Goal: Task Accomplishment & Management: Manage account settings

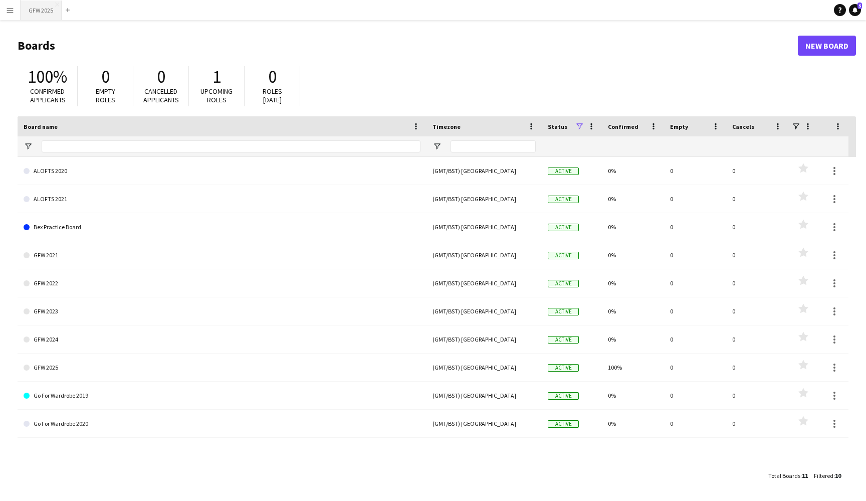
click at [32, 7] on button "GFW 2025 Close" at bounding box center [41, 11] width 41 height 20
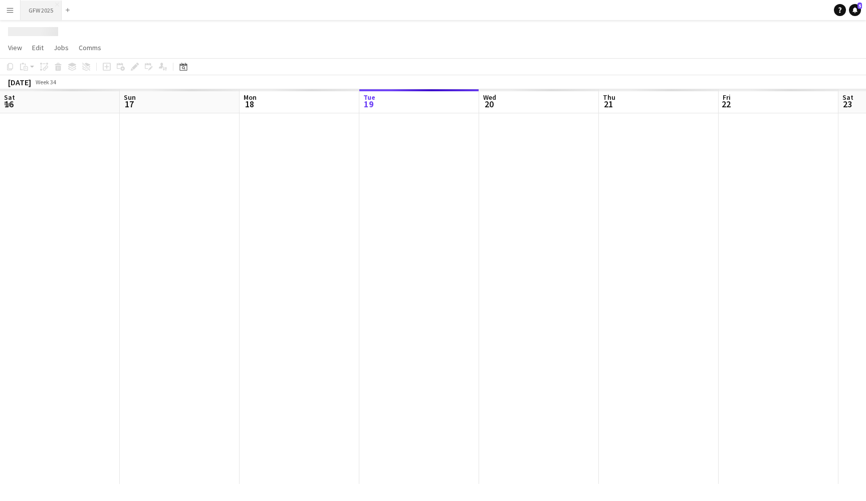
scroll to position [0, 240]
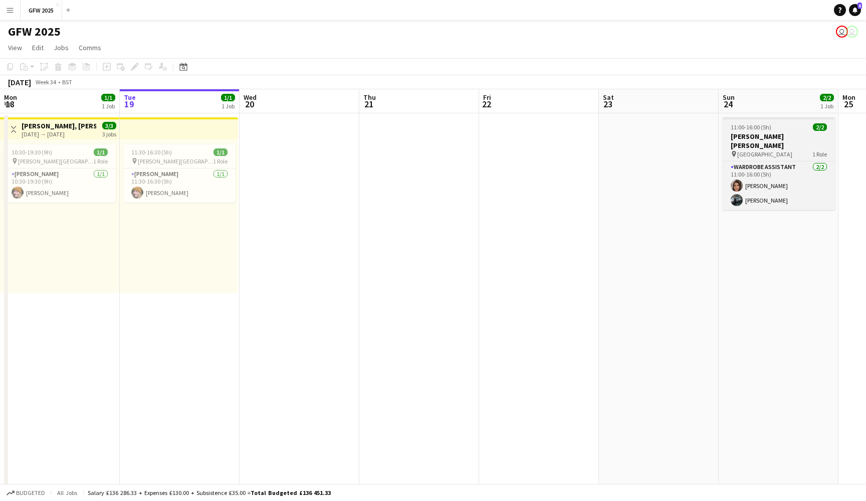
click at [754, 138] on h3 "[PERSON_NAME] [PERSON_NAME]" at bounding box center [779, 141] width 112 height 18
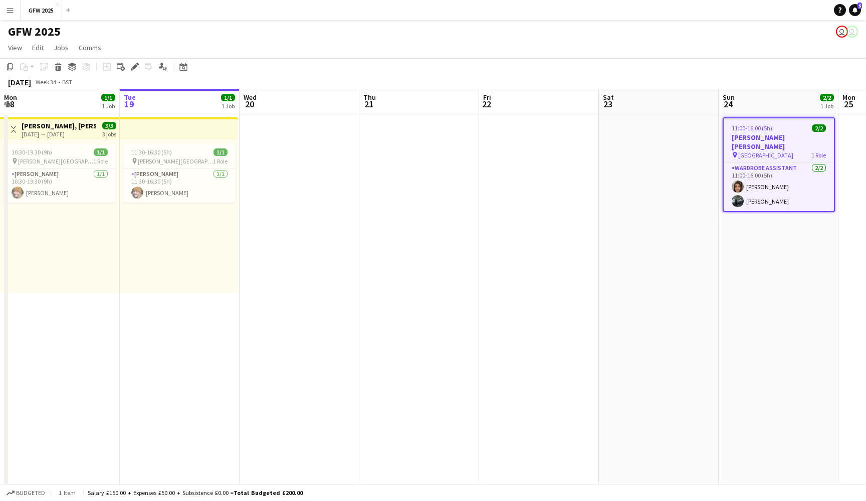
click at [491, 219] on app-date-cell at bounding box center [539, 347] width 120 height 468
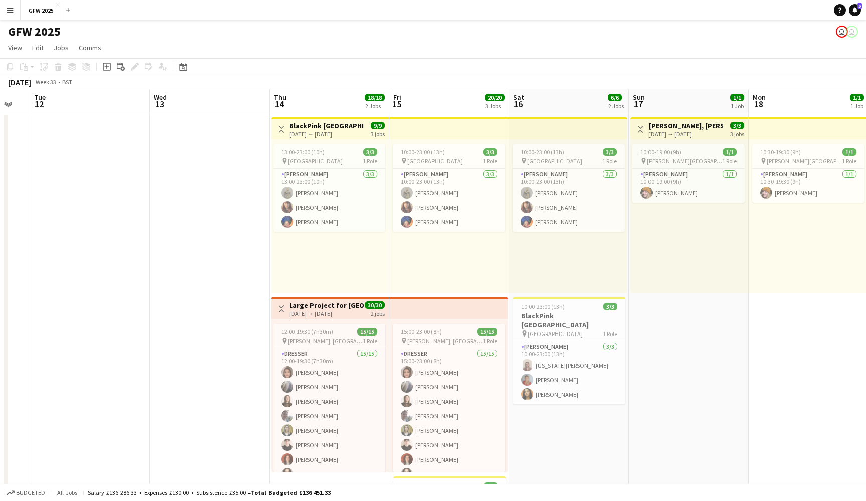
scroll to position [0, 450]
click at [333, 132] on div "[DATE] → [DATE]" at bounding box center [326, 134] width 75 height 8
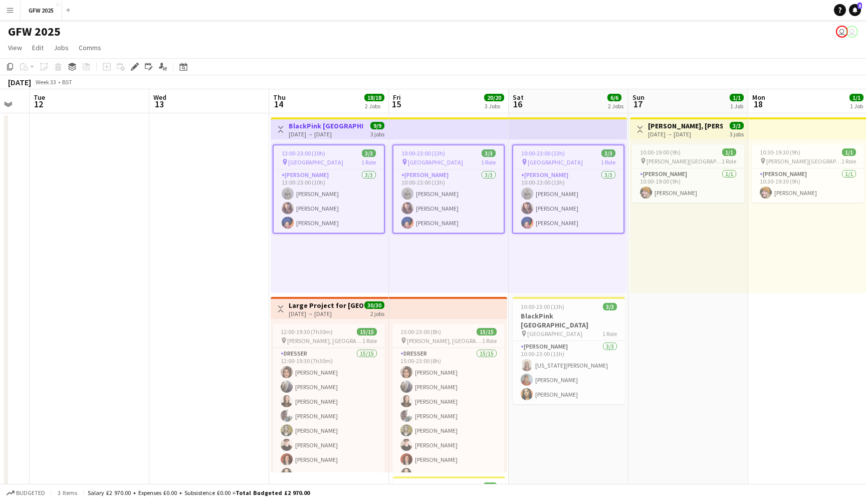
click at [213, 134] on app-date-cell at bounding box center [209, 347] width 120 height 468
